Goal: Check status: Check status

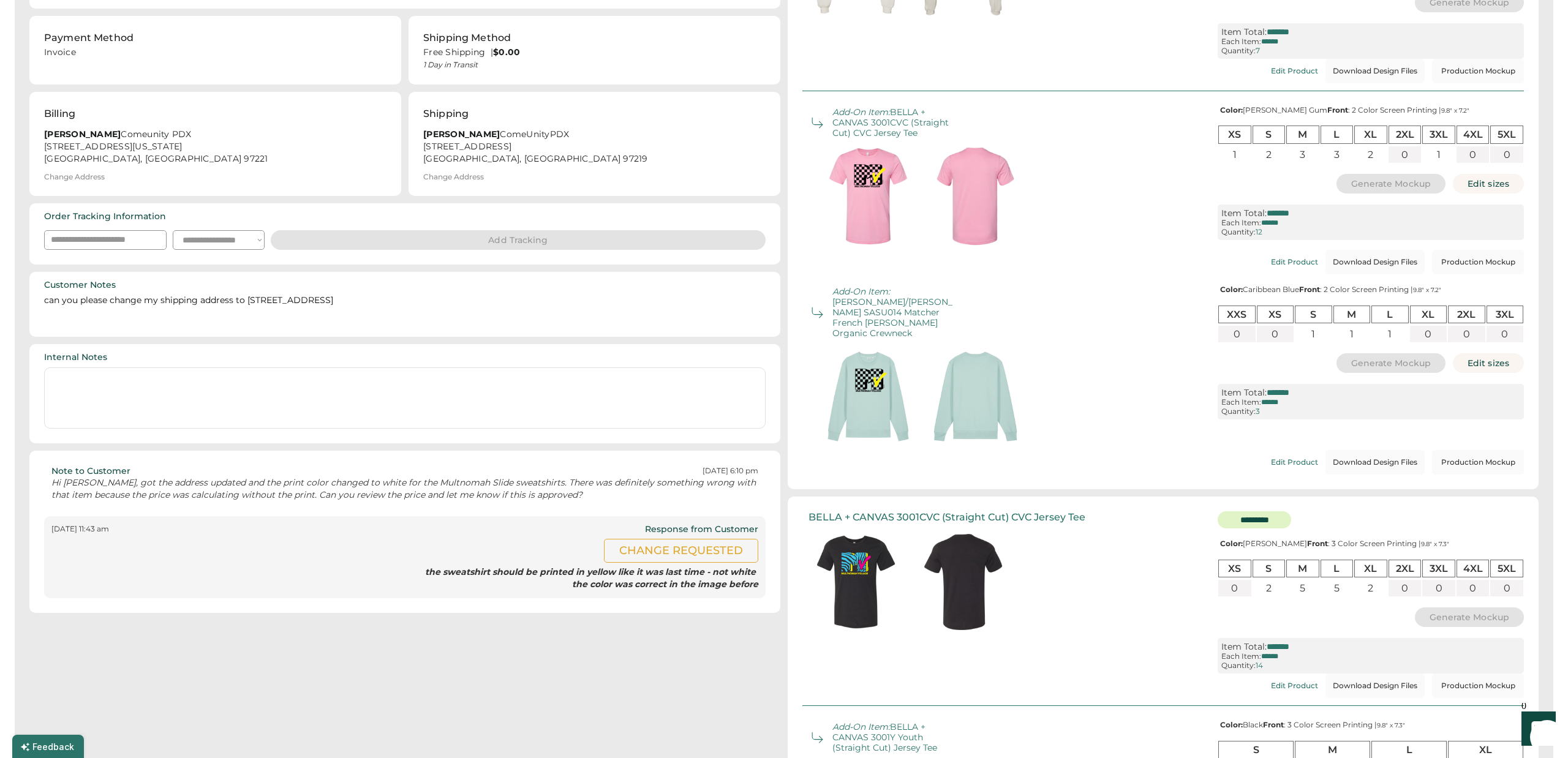
scroll to position [228, 0]
click at [1494, 451] on button "Production Mockup" at bounding box center [1478, 463] width 92 height 24
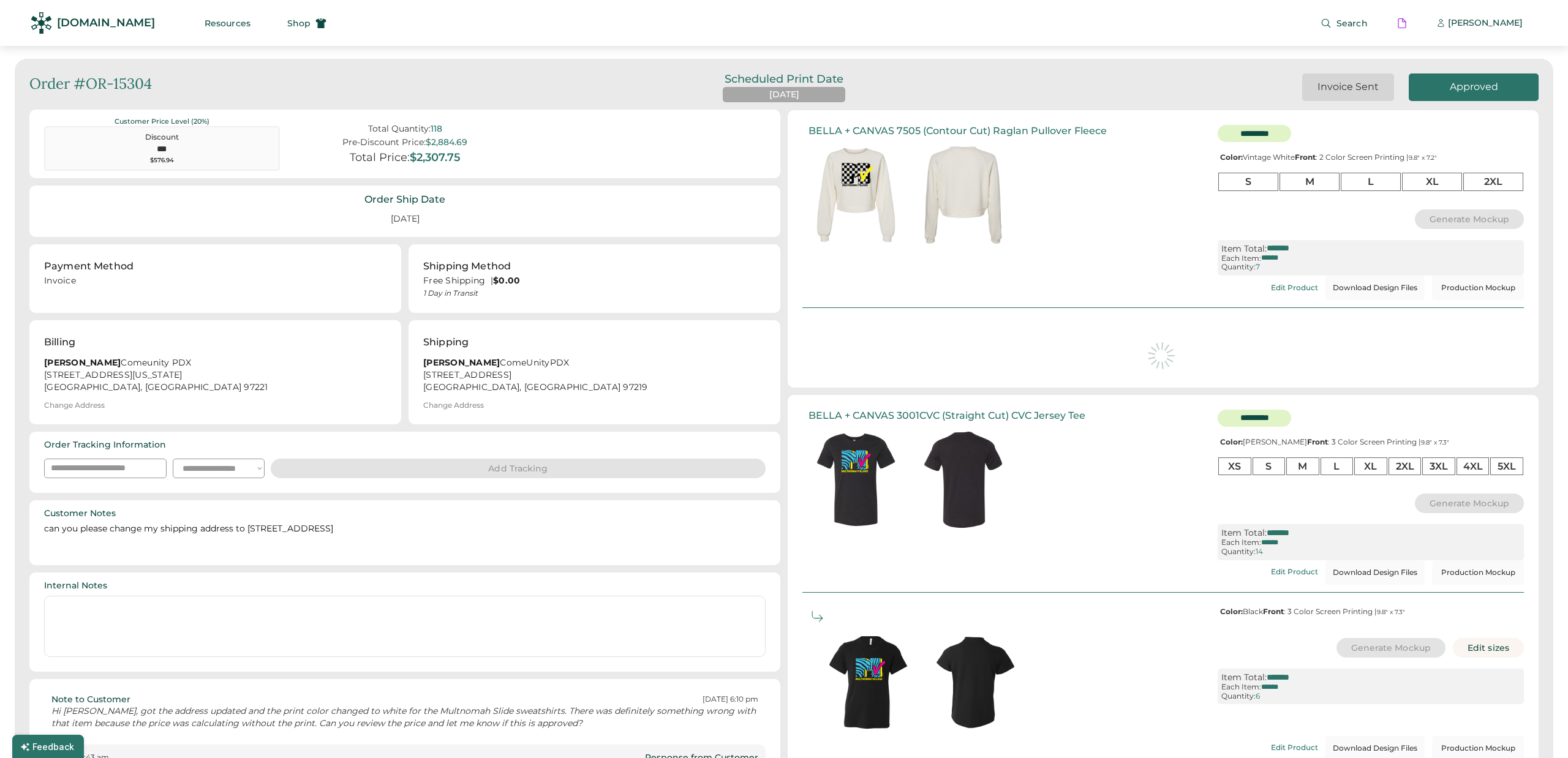
type input "*******"
type input "******"
